Goal: Information Seeking & Learning: Check status

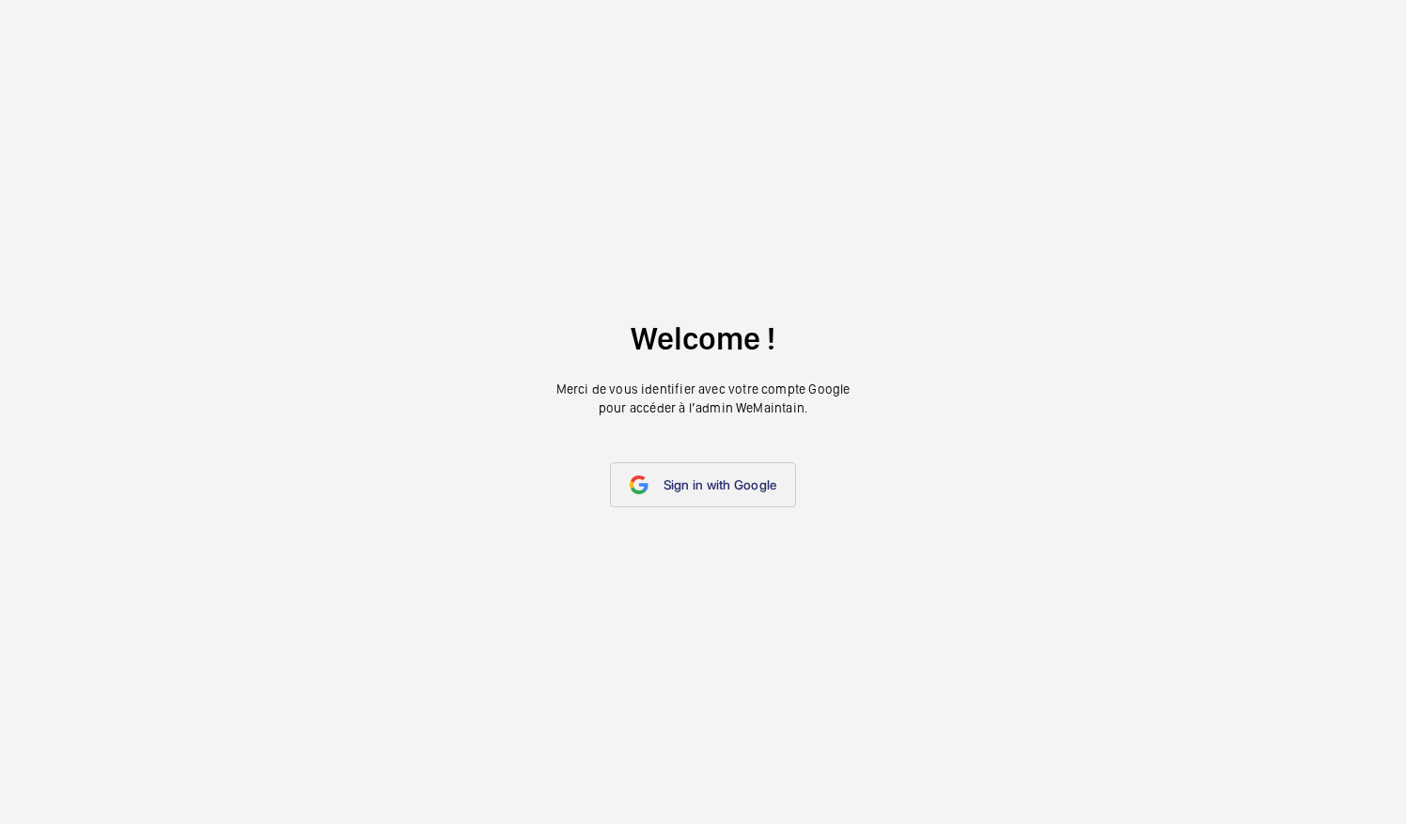
click at [733, 494] on link "Sign in with Google" at bounding box center [703, 484] width 187 height 45
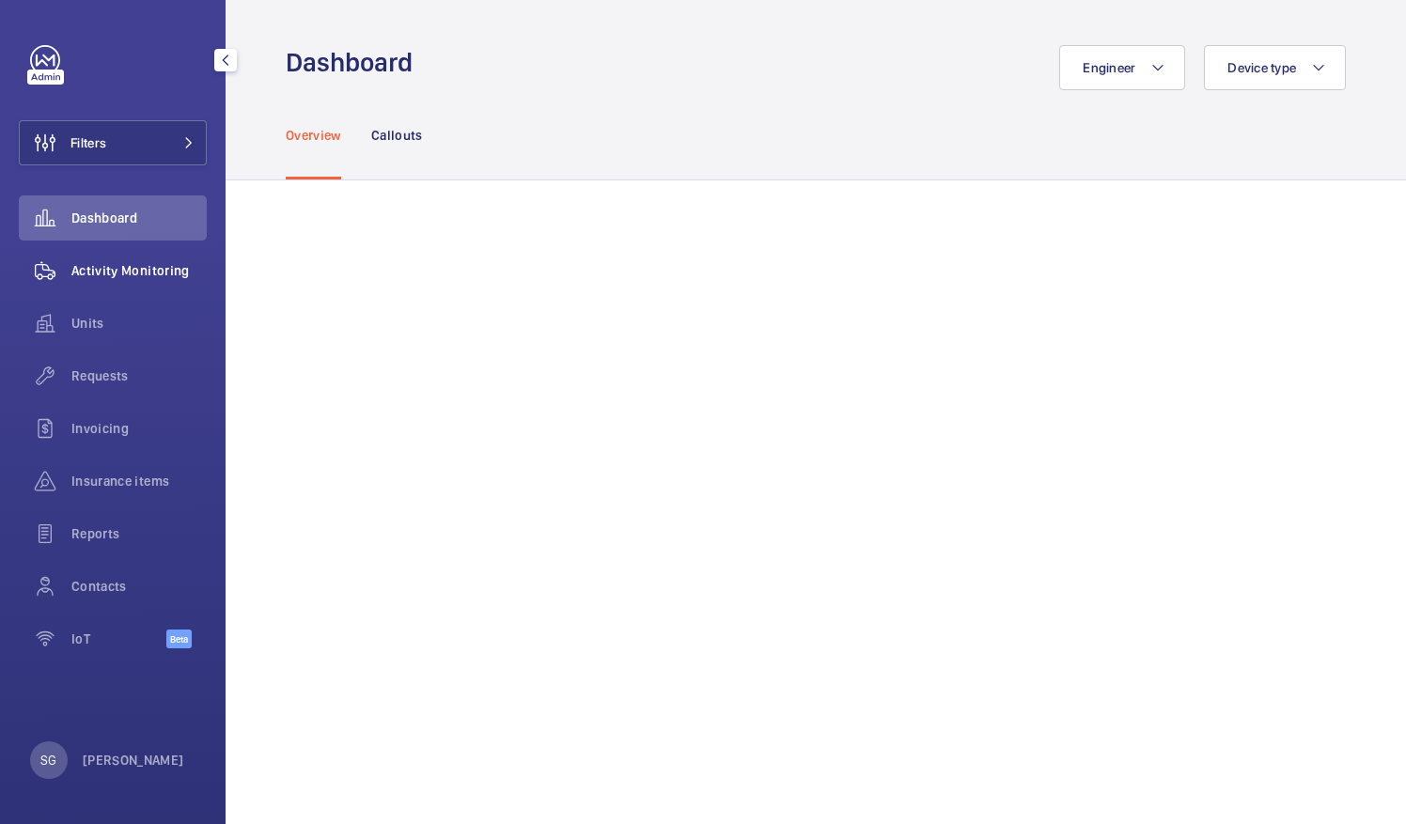
click at [81, 269] on span "Activity Monitoring" at bounding box center [138, 270] width 135 height 19
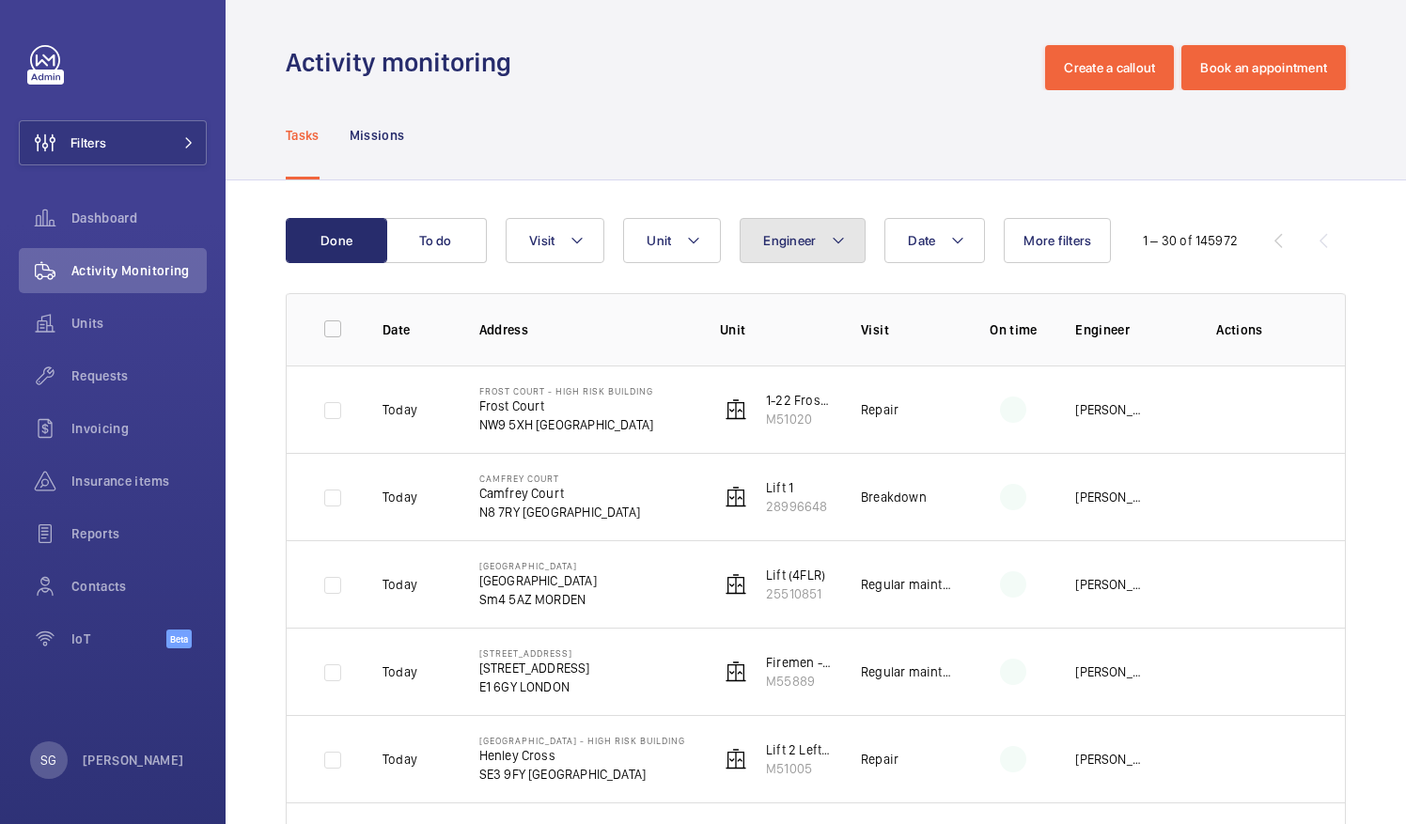
click at [831, 238] on mat-icon at bounding box center [838, 240] width 15 height 23
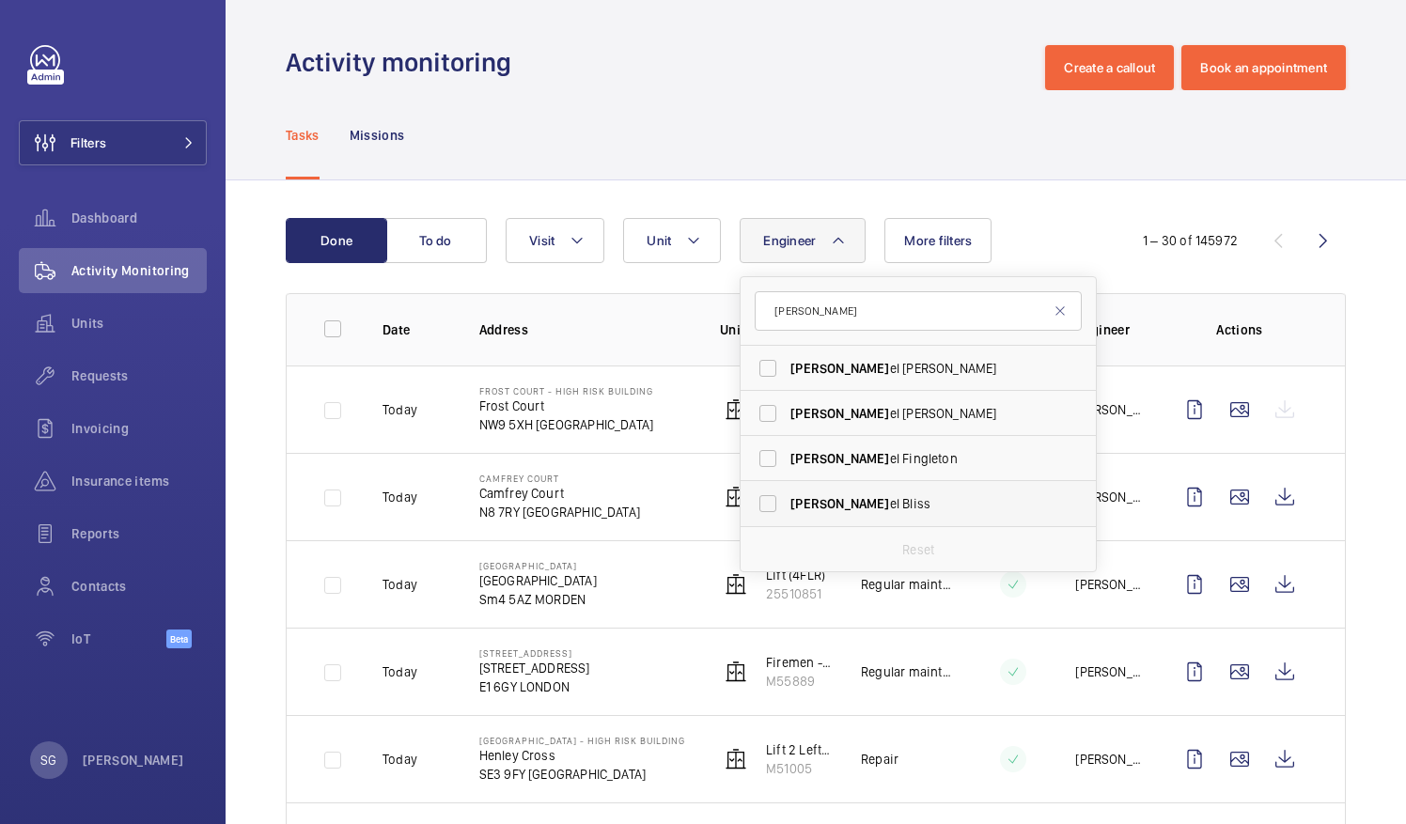
type input "dani"
click at [774, 509] on label "Dani el Bliss" at bounding box center [904, 503] width 327 height 45
click at [774, 509] on input "Dani el Bliss" at bounding box center [768, 504] width 38 height 38
checkbox input "true"
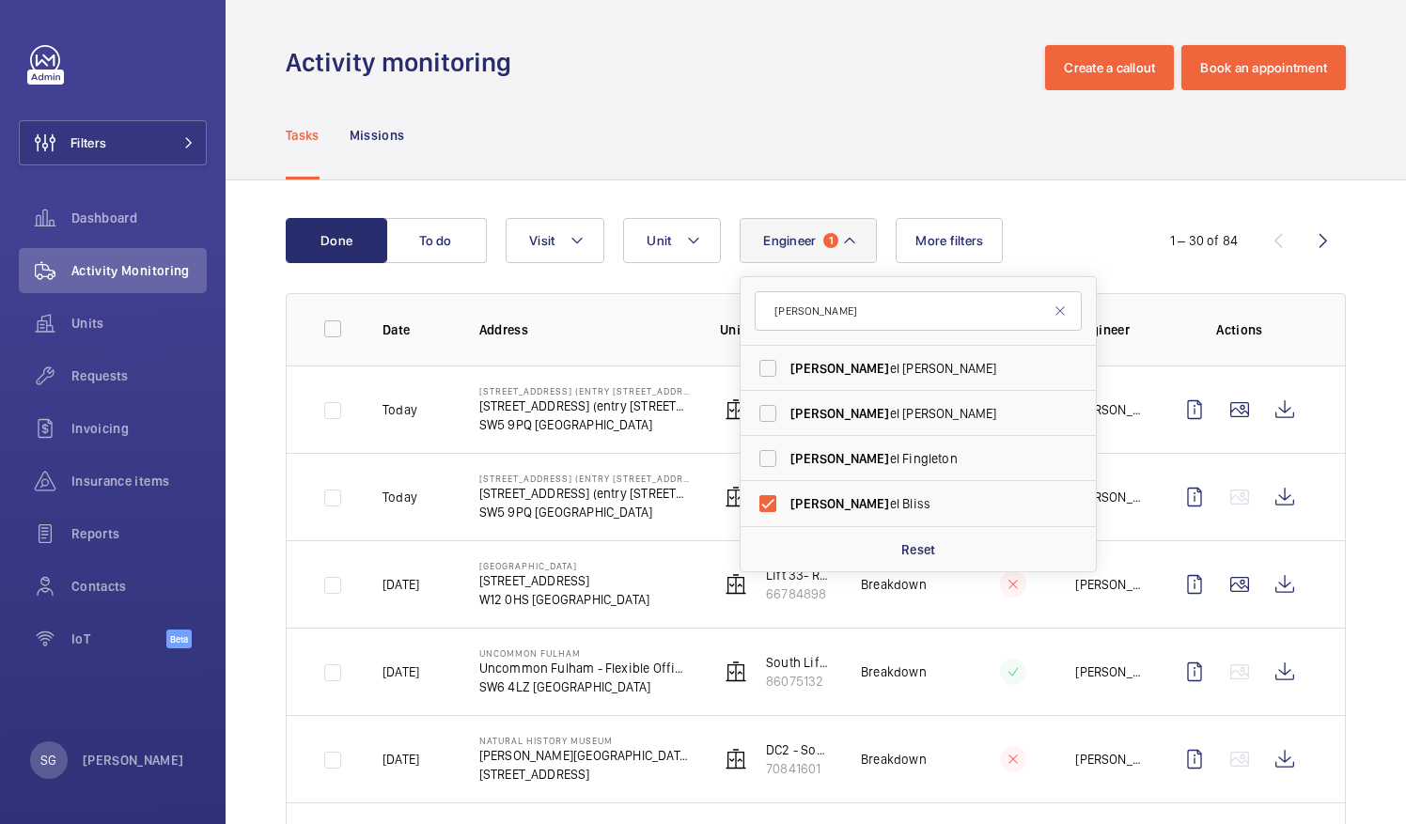
click at [698, 72] on div "Activity monitoring Create a callout Book an appointment" at bounding box center [816, 67] width 1060 height 45
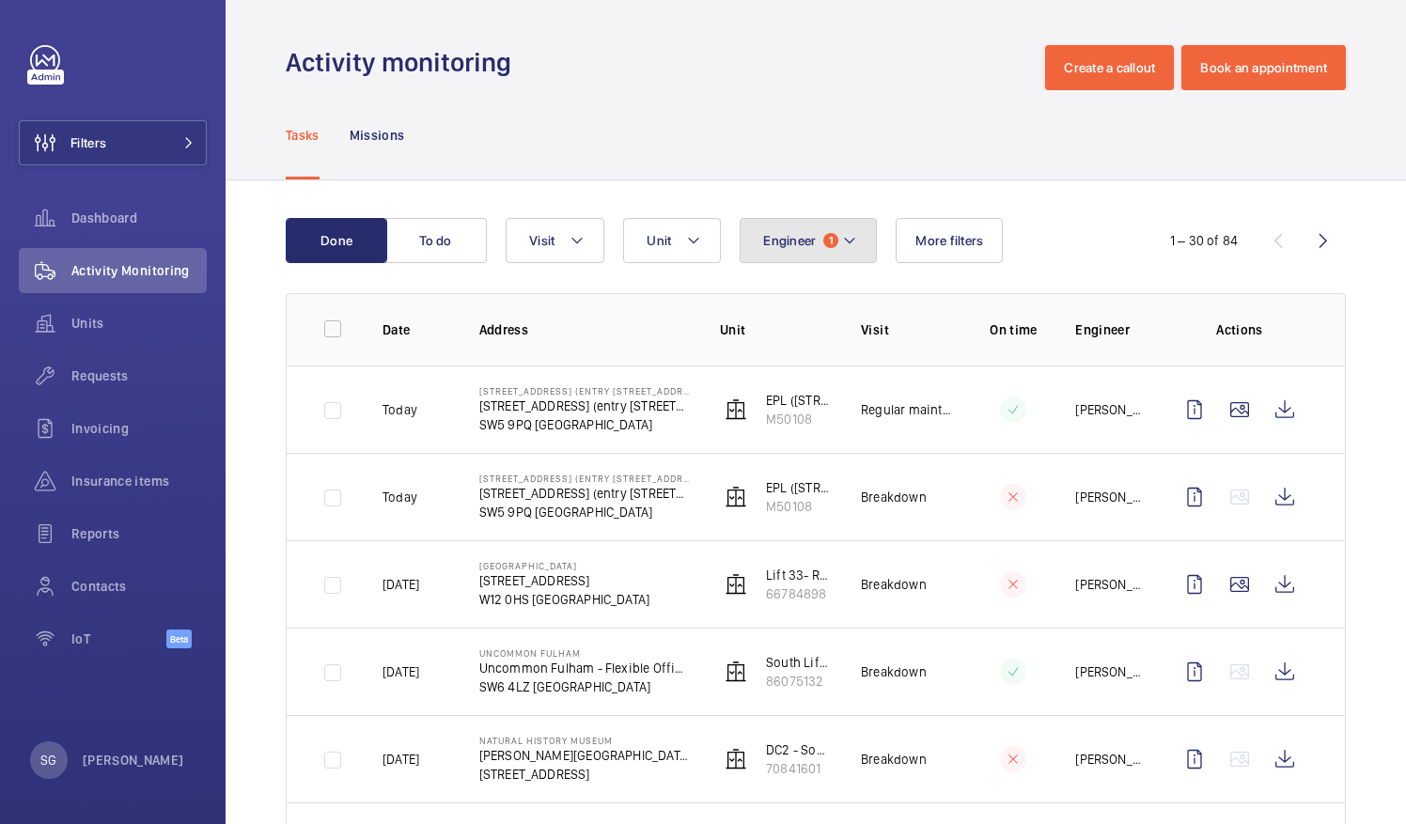
click at [827, 248] on button "Engineer 1" at bounding box center [808, 240] width 137 height 45
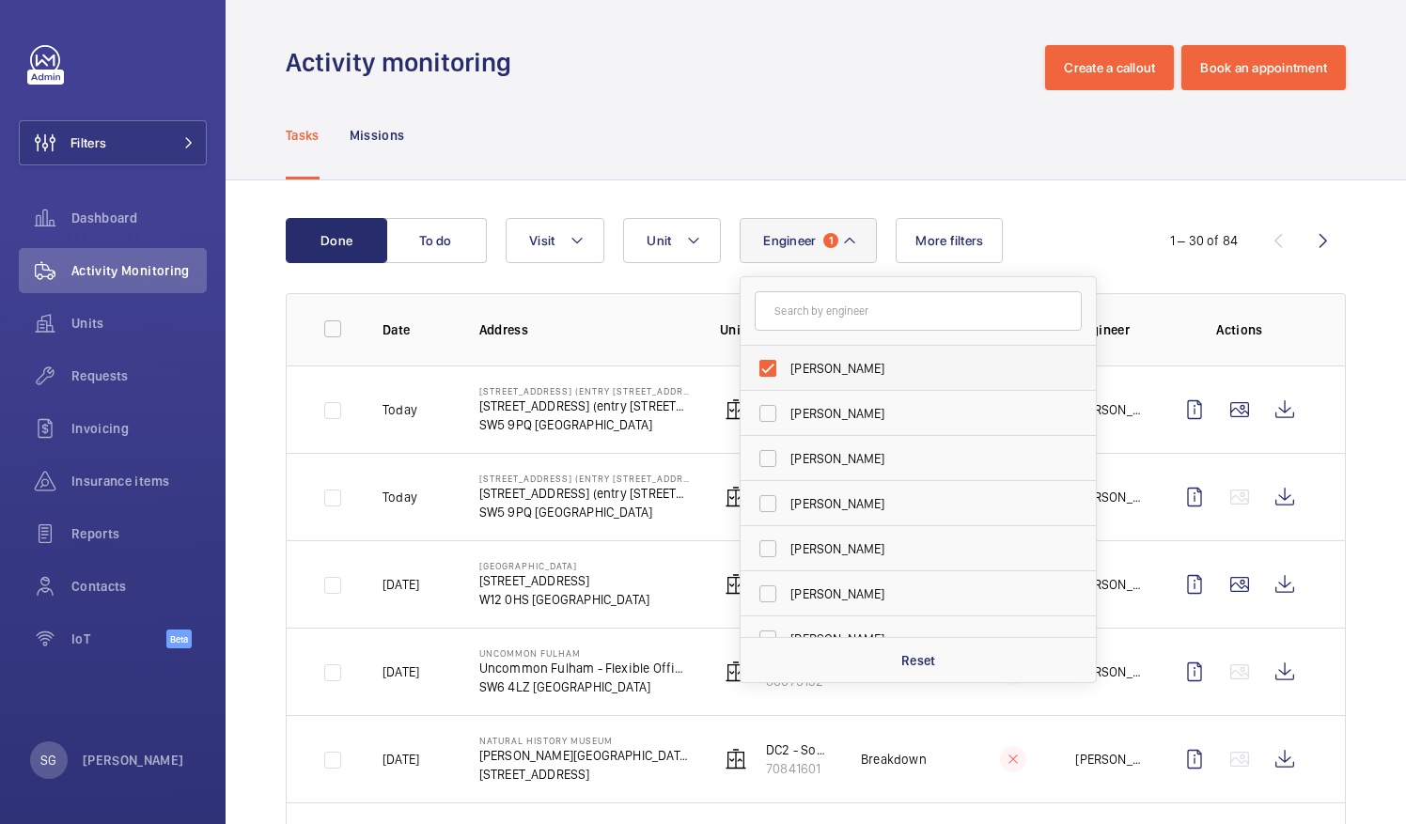
click at [770, 371] on label "Daniel Bliss" at bounding box center [904, 368] width 327 height 45
click at [770, 371] on input "Daniel Bliss" at bounding box center [768, 369] width 38 height 38
checkbox input "false"
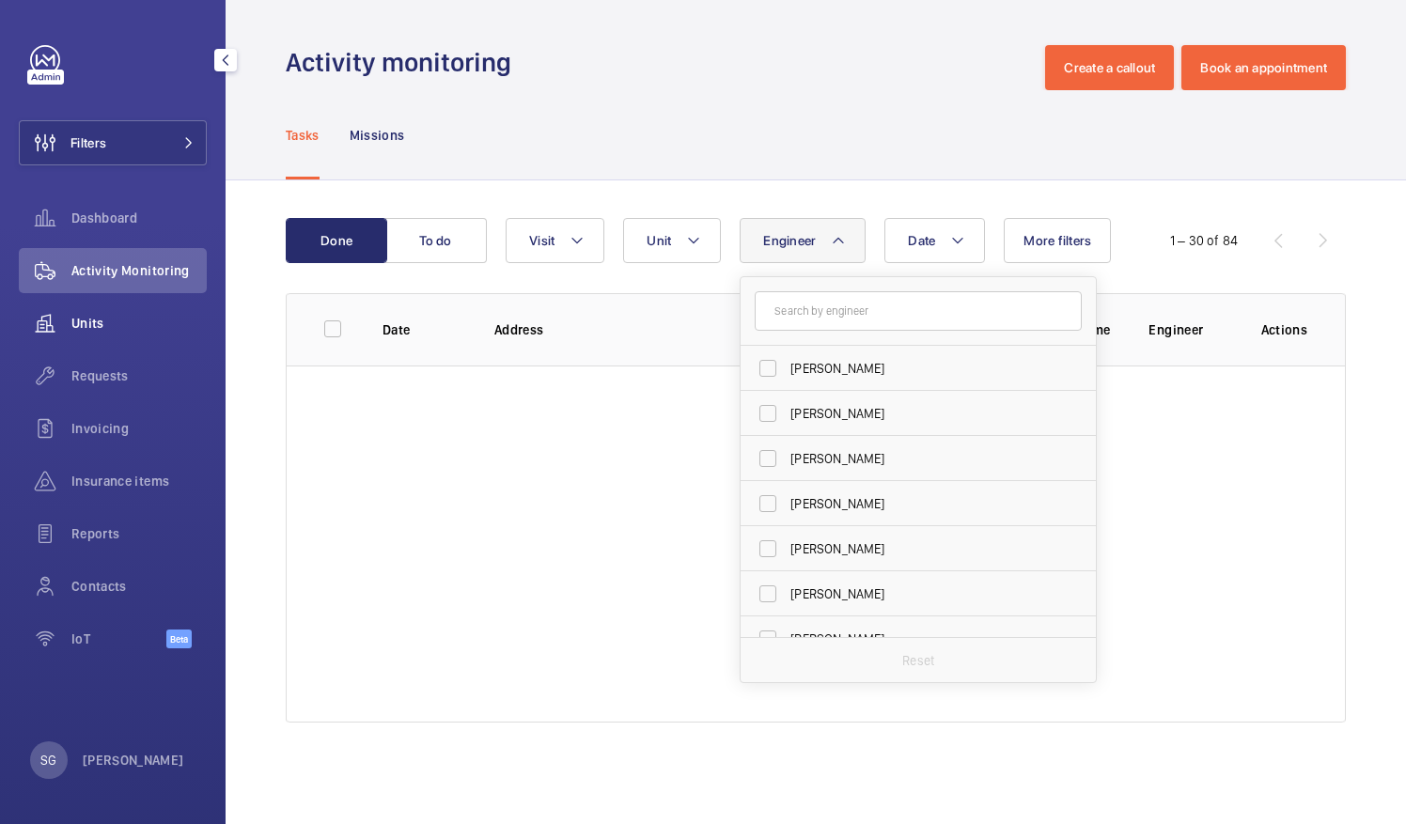
click at [73, 323] on span "Units" at bounding box center [138, 323] width 135 height 19
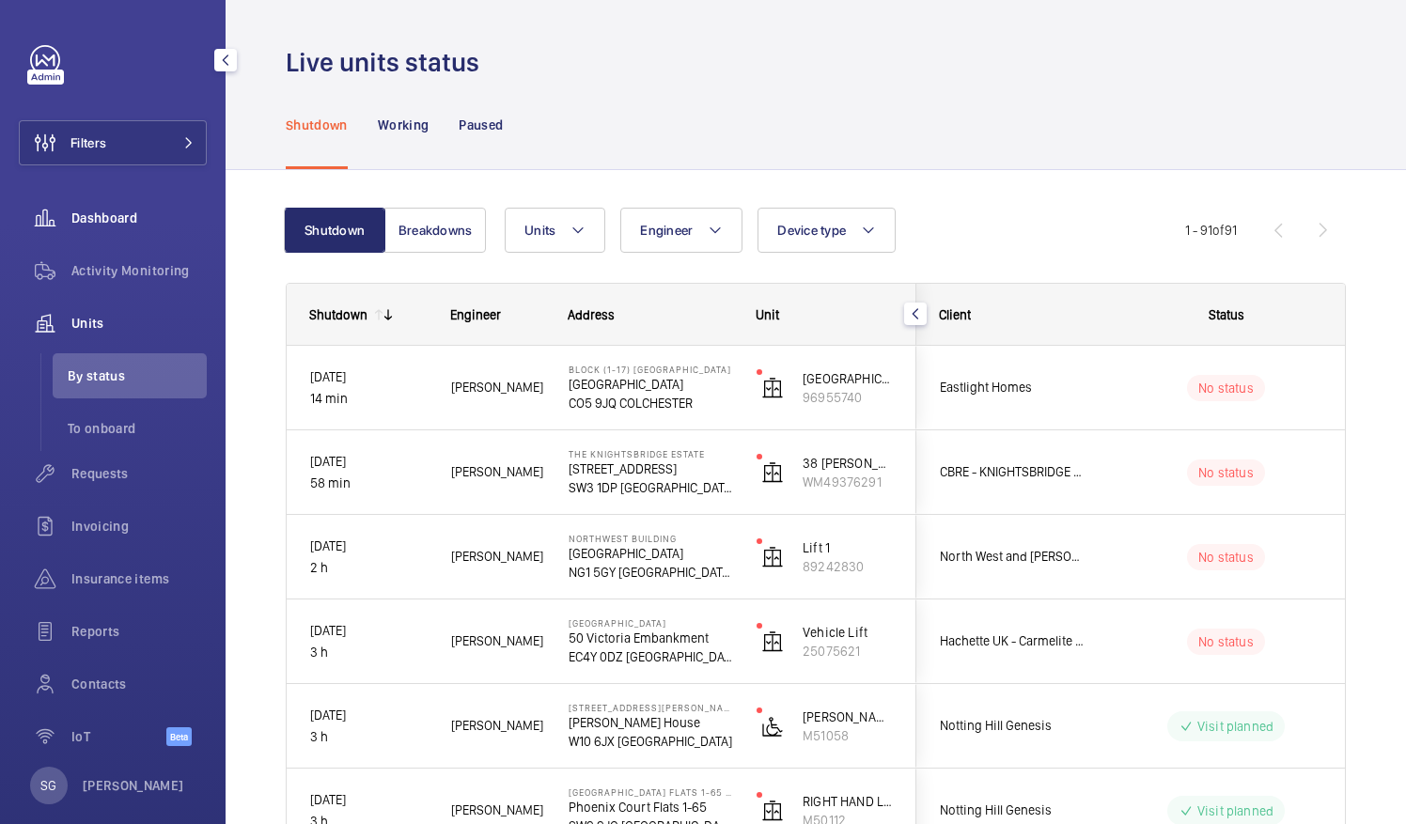
click at [133, 227] on div "Dashboard" at bounding box center [113, 218] width 188 height 45
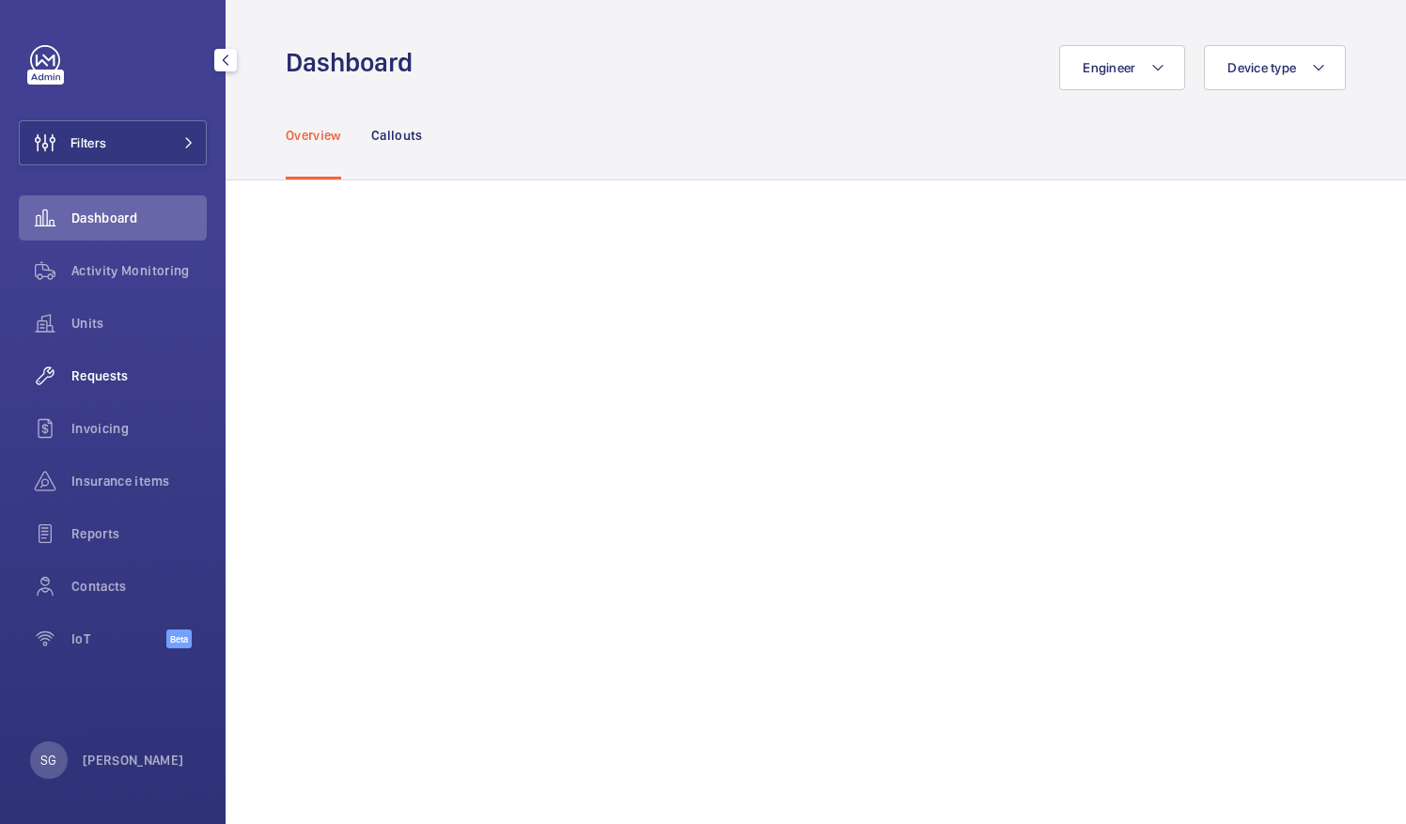
click at [111, 376] on span "Requests" at bounding box center [138, 376] width 135 height 19
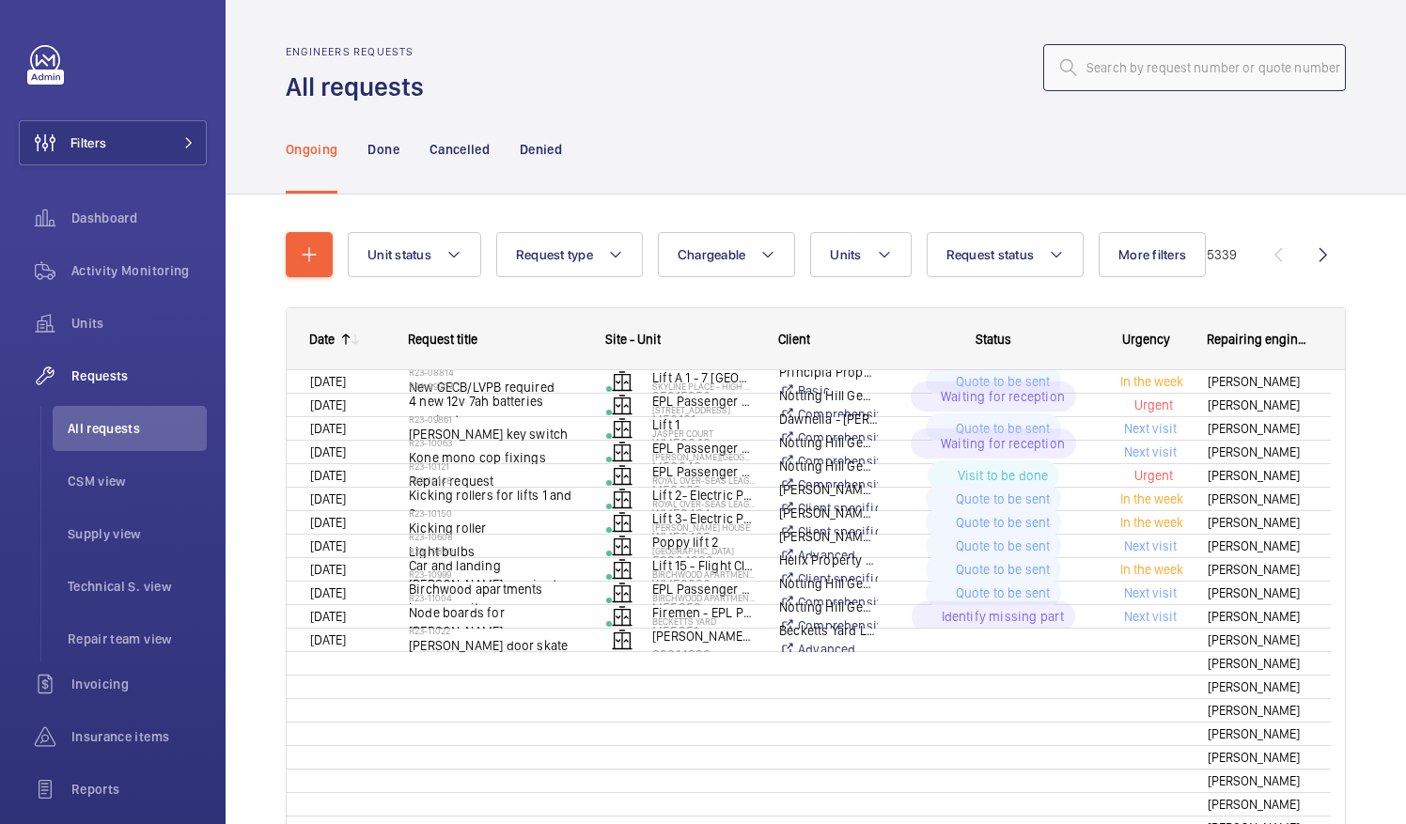
click at [1122, 62] on input "text" at bounding box center [1194, 67] width 303 height 47
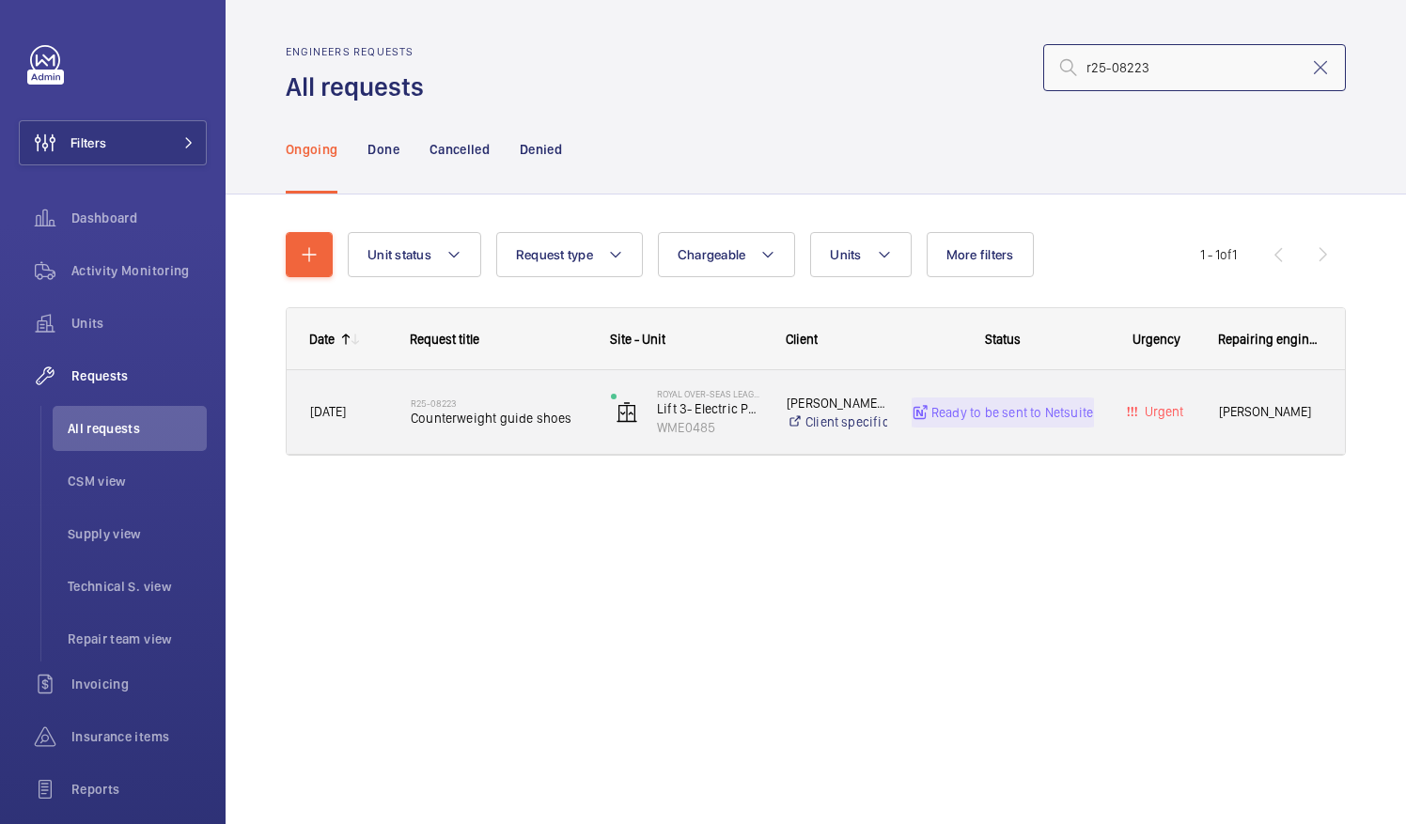
type input "r25-08223"
click at [1137, 428] on div "Urgent" at bounding box center [1145, 412] width 99 height 59
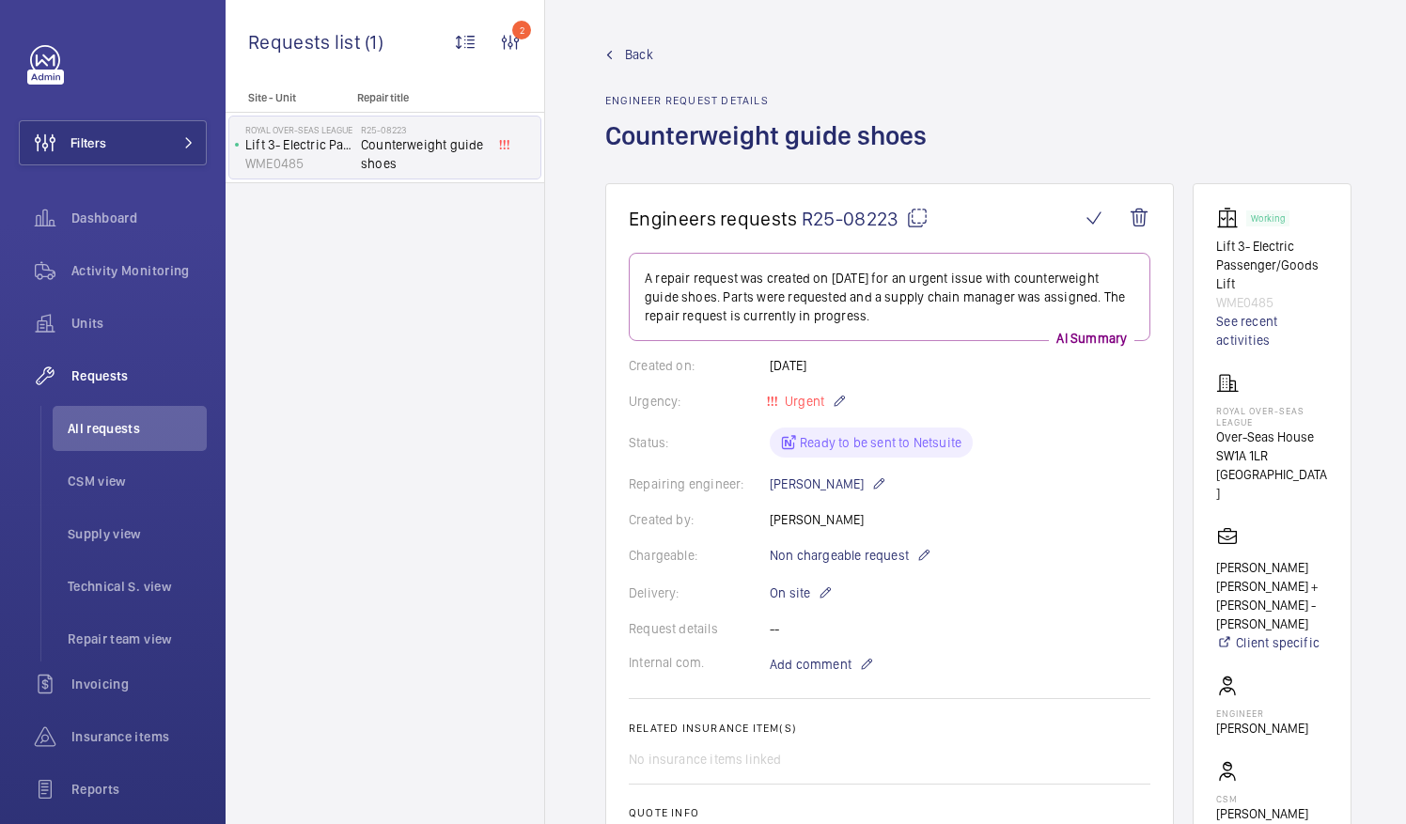
scroll to position [14, 0]
